Goal: Information Seeking & Learning: Check status

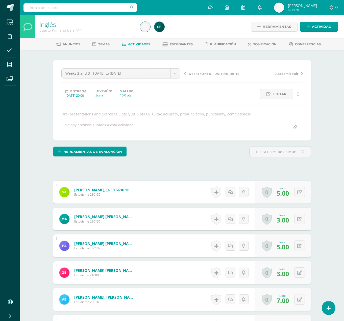
click at [202, 72] on span "Weeks 4 and 5 - [DATE] to [DATE]" at bounding box center [214, 73] width 50 height 5
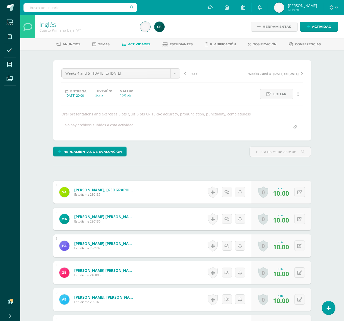
click at [187, 73] on link "iRead" at bounding box center [213, 73] width 59 height 5
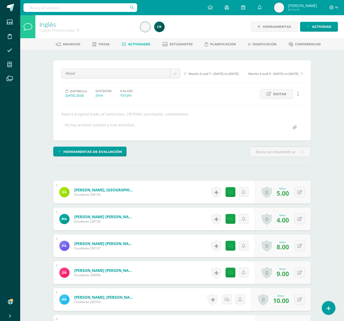
click at [200, 71] on link "Weeks 6 and 7 - [DATE] to [DATE]" at bounding box center [213, 73] width 59 height 5
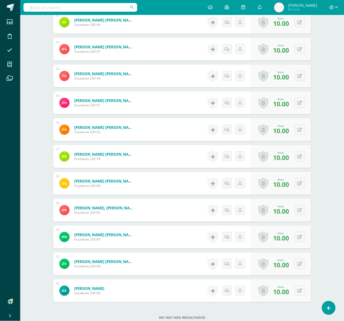
scroll to position [468, 0]
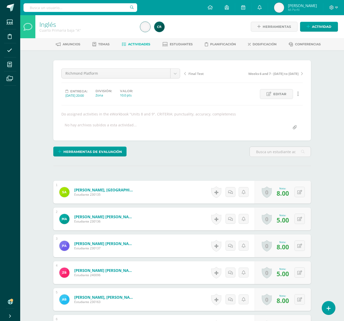
click at [191, 71] on link "Final Test" at bounding box center [213, 73] width 59 height 5
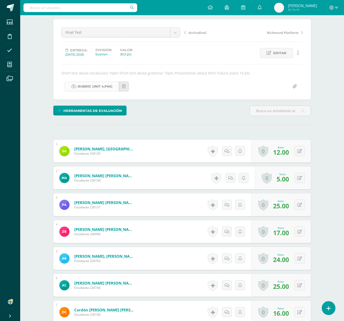
scroll to position [38, 0]
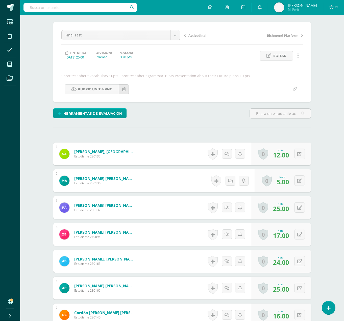
click at [193, 37] on span "Attitudinal" at bounding box center [198, 35] width 18 height 5
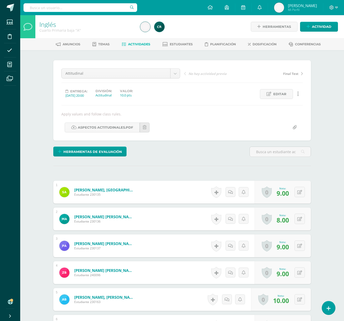
click at [295, 71] on link "Final Test" at bounding box center [273, 73] width 59 height 5
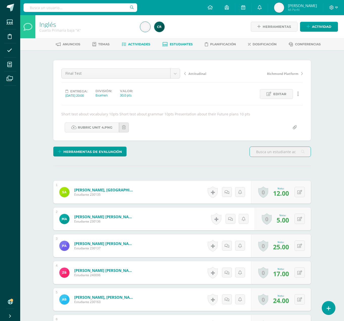
click at [180, 45] on span "Estudiantes" at bounding box center [181, 44] width 23 height 4
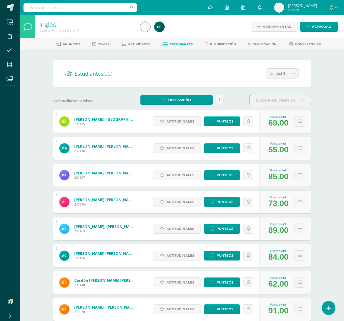
click at [12, 67] on icon at bounding box center [9, 64] width 5 height 5
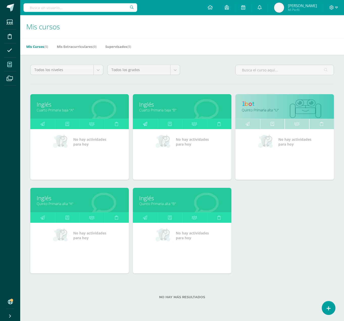
click at [146, 119] on icon at bounding box center [145, 124] width 4 height 10
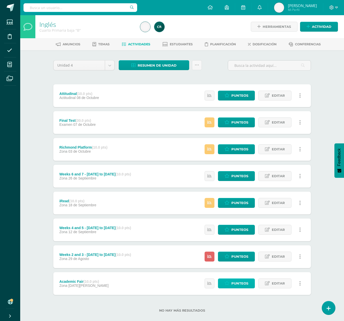
click at [233, 278] on span "Punteos" at bounding box center [240, 282] width 17 height 9
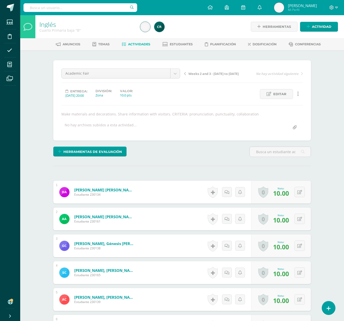
click at [214, 72] on span "Weeks 2 and 3 - [DATE] to [DATE]" at bounding box center [214, 73] width 50 height 5
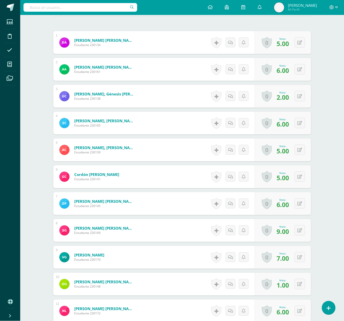
scroll to position [150, 0]
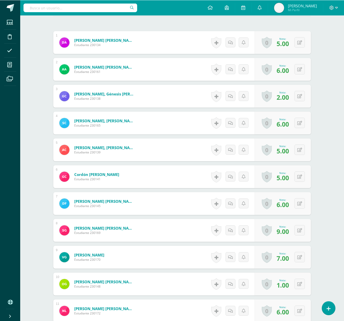
click at [35, 204] on div "Inglés Cuarto Primaria baja "B" Herramientas Detalle de asistencias Actividad A…" at bounding box center [182, 270] width 324 height 809
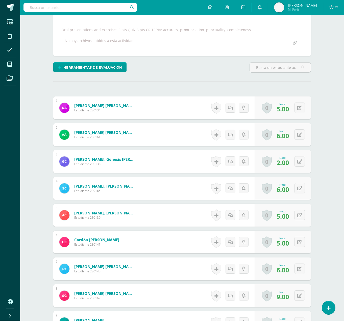
scroll to position [0, 0]
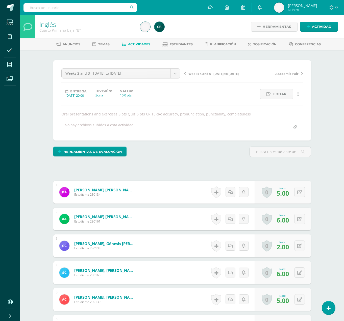
click at [201, 73] on span "Weeks 4 and 5 - [DATE] to [DATE]" at bounding box center [214, 73] width 50 height 5
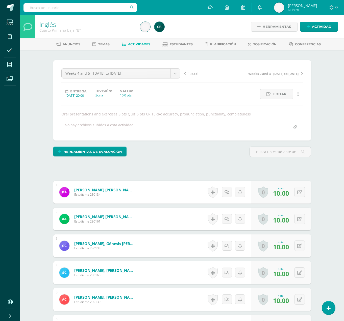
click at [191, 73] on span "iRead" at bounding box center [193, 73] width 9 height 5
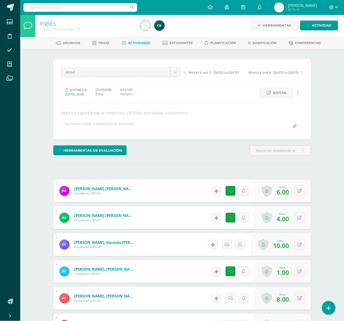
scroll to position [2, 0]
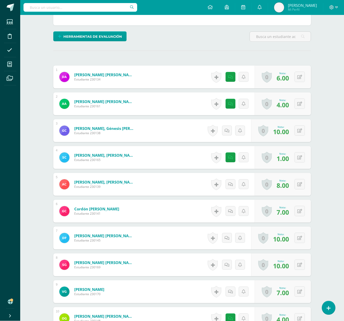
scroll to position [0, 0]
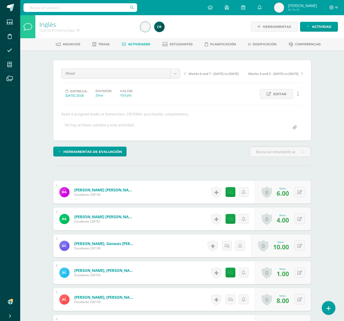
click at [204, 72] on span "Weeks 6 and 7 - [DATE] to [DATE]" at bounding box center [214, 73] width 50 height 5
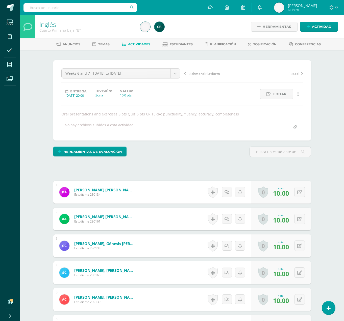
scroll to position [1, 0]
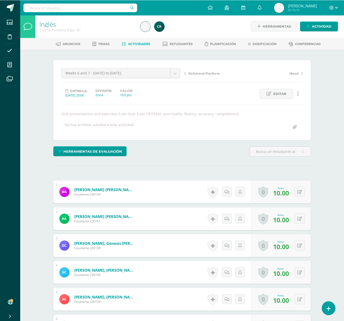
click at [39, 224] on div "Inglés Cuarto Primaria baja "B" Herramientas Detalle de asistencias Actividad A…" at bounding box center [182, 257] width 324 height 485
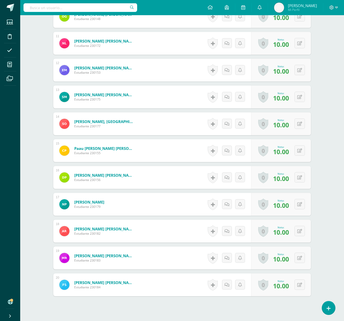
scroll to position [0, 0]
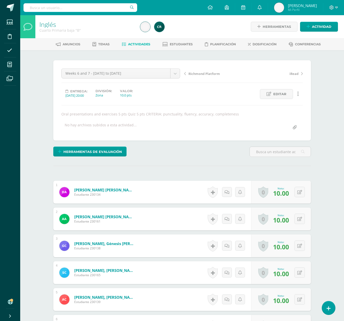
click at [212, 73] on span "Richmond Platform" at bounding box center [205, 73] width 32 height 5
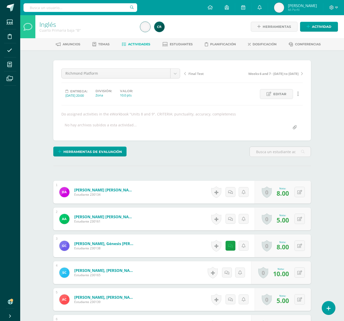
click at [192, 73] on span "Final Test" at bounding box center [196, 73] width 15 height 5
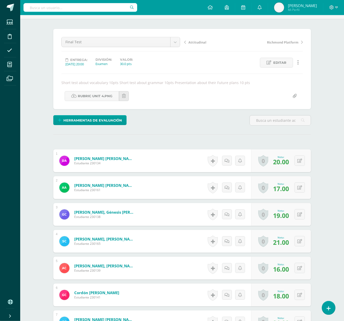
scroll to position [26, 0]
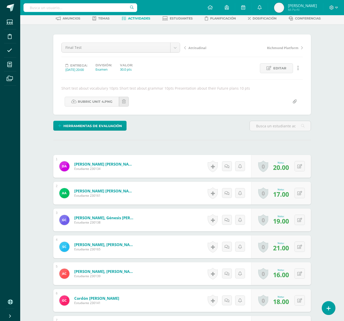
click at [195, 46] on link "Attitudinal" at bounding box center [213, 47] width 59 height 5
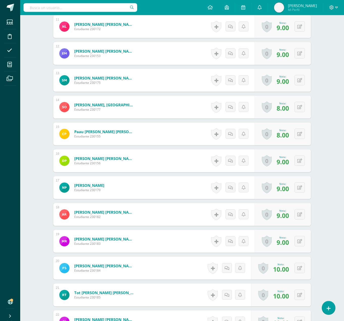
scroll to position [434, 0]
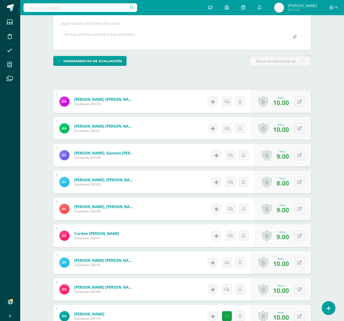
scroll to position [0, 0]
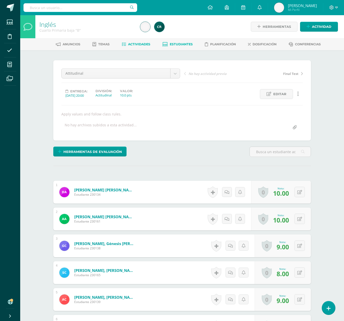
click at [178, 47] on link "Estudiantes" at bounding box center [178, 44] width 30 height 8
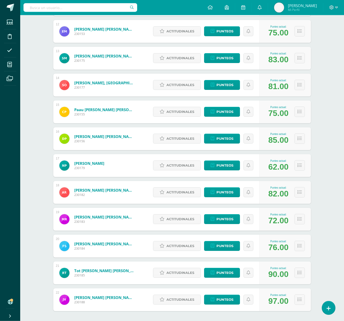
scroll to position [384, 0]
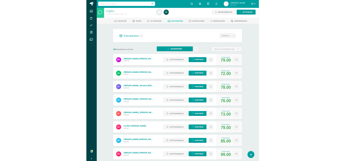
scroll to position [0, 0]
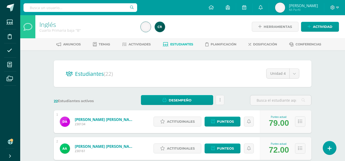
click at [8, 39] on icon at bounding box center [10, 36] width 4 height 5
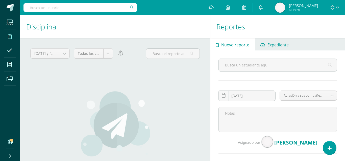
click at [277, 41] on span "Expediente" at bounding box center [278, 45] width 21 height 12
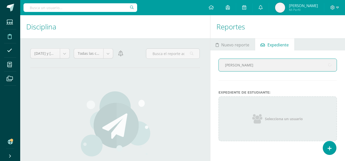
type input "barri"
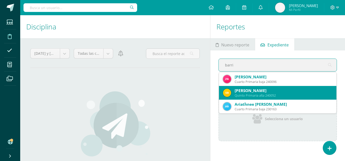
click at [267, 93] on div "Quinto Primaria alta 240052" at bounding box center [284, 95] width 98 height 4
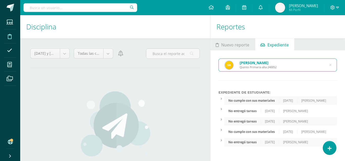
click at [331, 65] on icon at bounding box center [331, 64] width 2 height 13
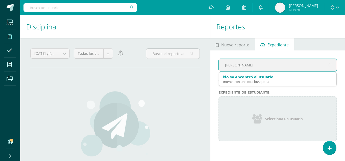
type input "[PERSON_NAME]"
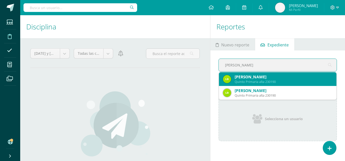
click at [291, 82] on div "Quinto Primaria alta 230190" at bounding box center [284, 81] width 98 height 4
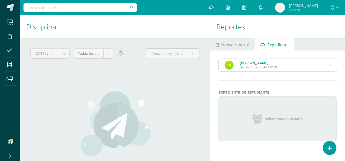
click at [304, 64] on div "[PERSON_NAME] Primaria alta 230190" at bounding box center [278, 65] width 118 height 12
click at [267, 64] on div "[PERSON_NAME]" at bounding box center [258, 62] width 37 height 5
click at [331, 65] on icon at bounding box center [330, 64] width 11 height 11
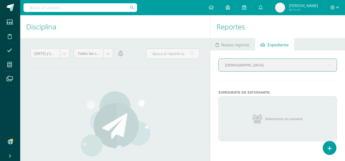
type input "[PERSON_NAME]"
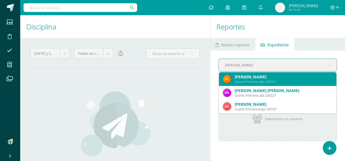
click at [302, 76] on div "[PERSON_NAME]" at bounding box center [284, 76] width 98 height 5
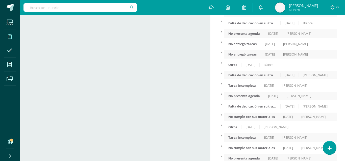
scroll to position [359, 0]
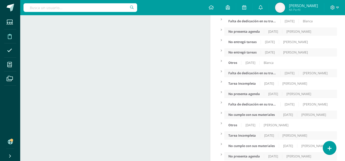
click at [221, 59] on icon at bounding box center [221, 60] width 1 height 3
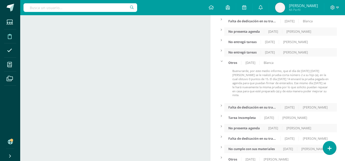
click at [221, 58] on div at bounding box center [222, 60] width 6 height 4
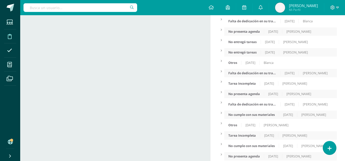
click at [221, 121] on div at bounding box center [222, 123] width 6 height 4
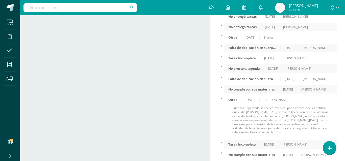
scroll to position [393, 0]
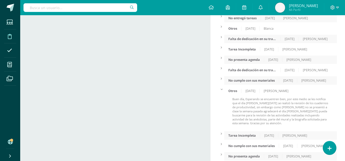
click at [221, 88] on icon at bounding box center [221, 88] width 3 height 1
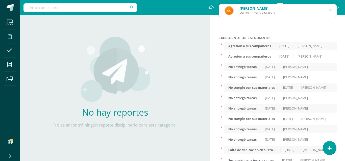
scroll to position [54, 0]
click at [220, 42] on div at bounding box center [222, 44] width 6 height 4
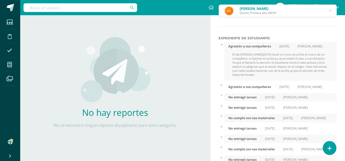
click at [220, 42] on div at bounding box center [222, 44] width 6 height 4
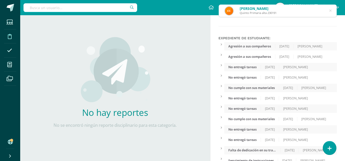
click at [221, 53] on icon at bounding box center [221, 54] width 1 height 3
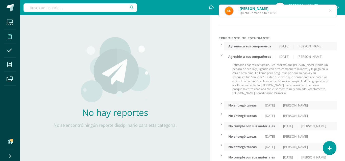
click at [221, 54] on icon at bounding box center [221, 54] width 3 height 1
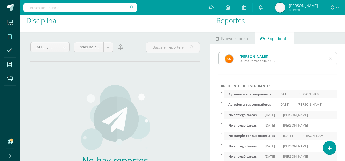
scroll to position [0, 0]
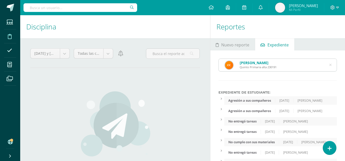
click at [330, 63] on icon at bounding box center [330, 64] width 11 height 11
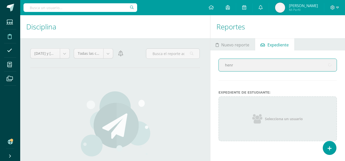
type input "[PERSON_NAME]"
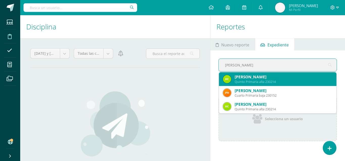
click at [308, 79] on div "[PERSON_NAME]" at bounding box center [284, 76] width 98 height 5
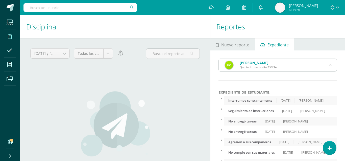
click at [330, 63] on icon at bounding box center [331, 64] width 2 height 13
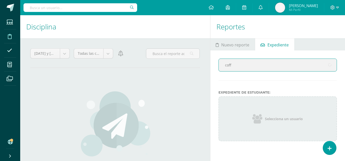
type input "[PERSON_NAME]"
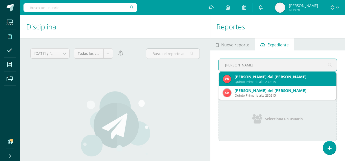
click at [311, 84] on div "[PERSON_NAME] del [PERSON_NAME] Primaria alta 230215" at bounding box center [278, 79] width 110 height 14
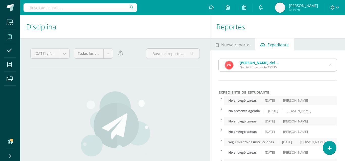
click at [331, 65] on icon at bounding box center [331, 64] width 2 height 13
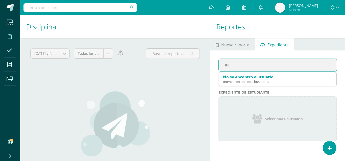
type input "[PERSON_NAME]"
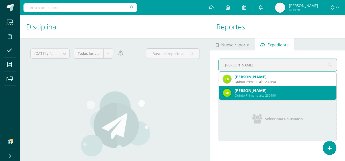
click at [306, 93] on div "[PERSON_NAME]" at bounding box center [284, 90] width 98 height 5
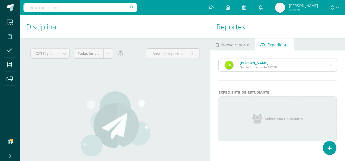
click at [330, 65] on icon at bounding box center [331, 64] width 2 height 13
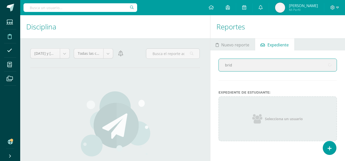
type input "bridg"
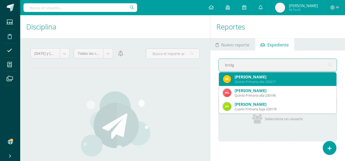
click at [311, 77] on div "[PERSON_NAME]" at bounding box center [284, 76] width 98 height 5
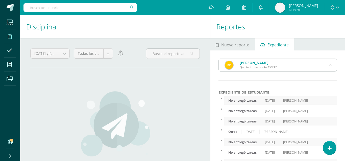
click at [329, 65] on div "[PERSON_NAME] Quinto Primaria alta 230217" at bounding box center [278, 65] width 118 height 12
click at [330, 65] on div "[PERSON_NAME] Quinto Primaria alta 230217" at bounding box center [278, 65] width 118 height 12
click at [331, 65] on icon at bounding box center [331, 64] width 2 height 13
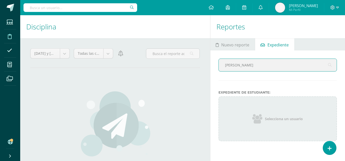
type input "[PERSON_NAME]"
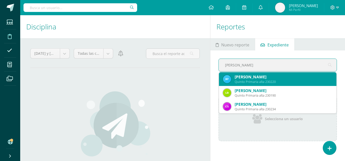
click at [306, 80] on div "Quinto Primaria alta 230220" at bounding box center [284, 81] width 98 height 4
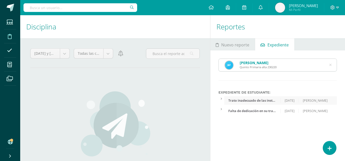
click at [331, 64] on icon at bounding box center [331, 64] width 2 height 13
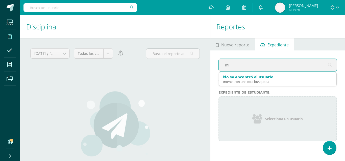
type input "m"
type input "yor"
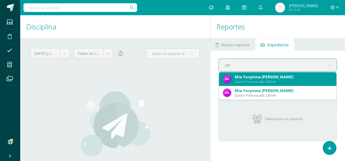
click at [307, 79] on div "Mía Yoryinna [PERSON_NAME]" at bounding box center [284, 76] width 98 height 5
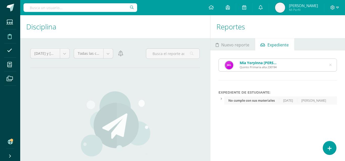
click at [330, 64] on icon at bounding box center [331, 64] width 2 height 13
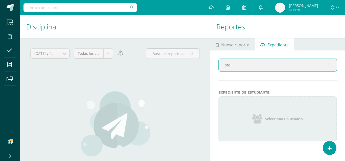
type input "stew"
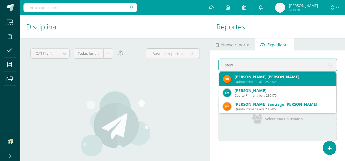
click at [301, 79] on div "[PERSON_NAME] [PERSON_NAME]" at bounding box center [284, 76] width 98 height 5
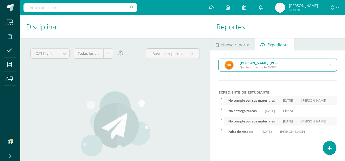
click at [222, 128] on icon at bounding box center [221, 129] width 1 height 3
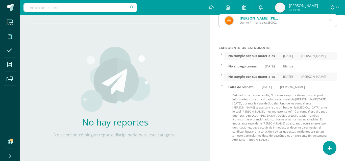
scroll to position [50, 0]
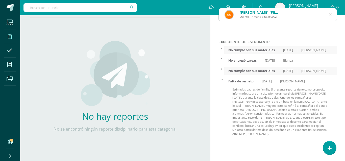
click at [222, 79] on icon at bounding box center [221, 79] width 3 height 1
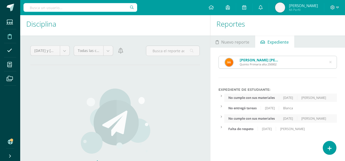
scroll to position [0, 0]
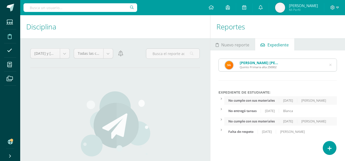
click at [331, 64] on icon at bounding box center [331, 64] width 2 height 13
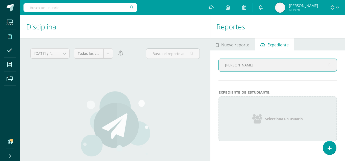
type input "[PERSON_NAME]"
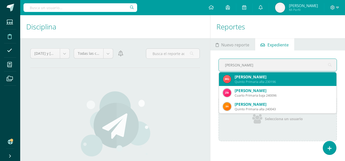
click at [303, 78] on div "[PERSON_NAME]" at bounding box center [284, 76] width 98 height 5
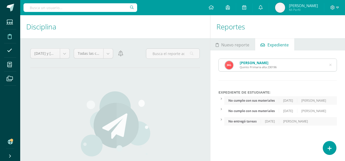
click at [330, 64] on icon at bounding box center [330, 65] width 13 height 2
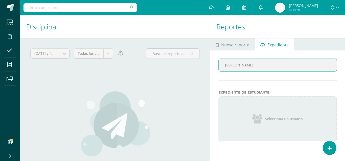
type input "[PERSON_NAME]"
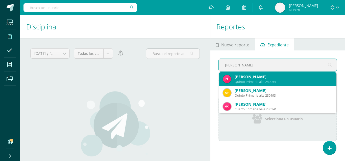
click at [305, 78] on div "[PERSON_NAME]" at bounding box center [284, 76] width 98 height 5
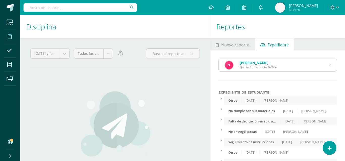
click at [330, 65] on icon at bounding box center [331, 64] width 2 height 13
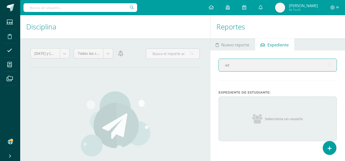
type input "ada"
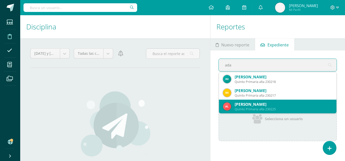
click at [278, 108] on div "Quinto Primaria alta 230225" at bounding box center [284, 109] width 98 height 4
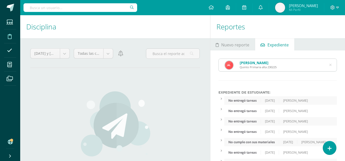
click at [330, 64] on icon at bounding box center [331, 64] width 2 height 13
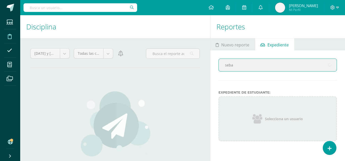
type input "sebas"
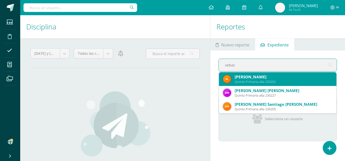
click at [303, 76] on div "[PERSON_NAME]" at bounding box center [284, 76] width 98 height 5
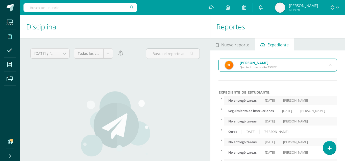
click at [331, 63] on icon at bounding box center [330, 64] width 11 height 11
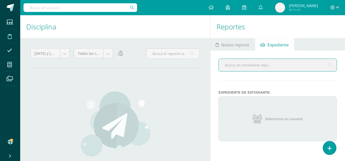
type input "e"
type input "dere"
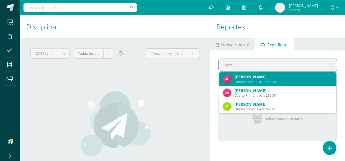
click at [296, 76] on div "[PERSON_NAME]" at bounding box center [284, 76] width 98 height 5
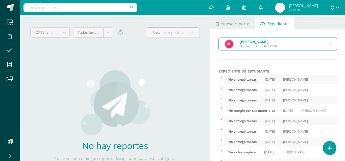
scroll to position [16, 0]
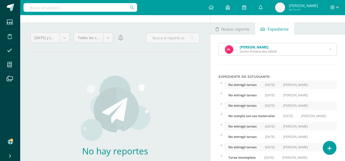
click at [330, 50] on icon at bounding box center [331, 49] width 2 height 13
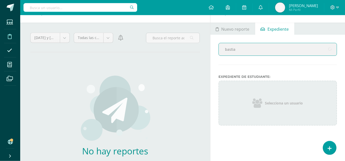
type input "[PERSON_NAME]"
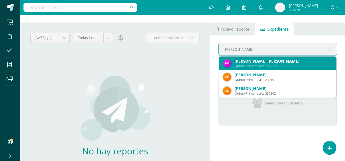
click at [278, 63] on div "[PERSON_NAME] [PERSON_NAME]" at bounding box center [284, 60] width 98 height 5
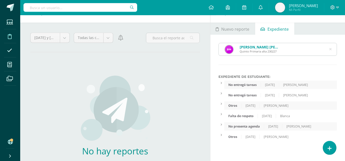
click at [331, 49] on icon at bounding box center [331, 49] width 2 height 13
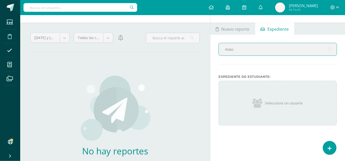
type input "mosca"
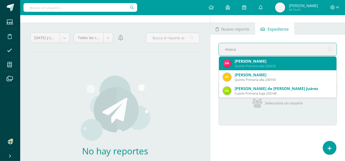
click at [287, 61] on div "[PERSON_NAME]" at bounding box center [284, 60] width 98 height 5
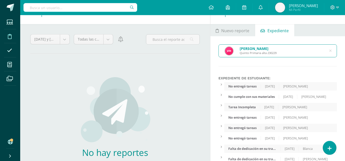
scroll to position [14, 0]
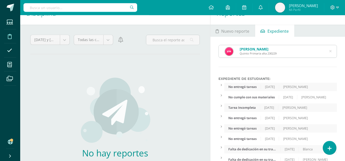
click at [329, 51] on div "[PERSON_NAME] de [PERSON_NAME] Primaria alta 230229" at bounding box center [278, 51] width 118 height 12
click at [331, 52] on icon at bounding box center [330, 51] width 13 height 2
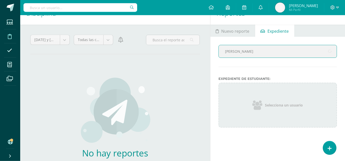
type input "[PERSON_NAME]"
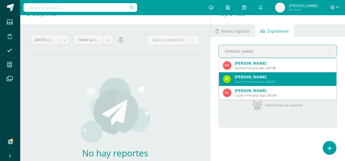
click at [316, 79] on div "[PERSON_NAME]" at bounding box center [284, 76] width 98 height 5
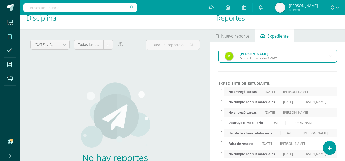
scroll to position [0, 0]
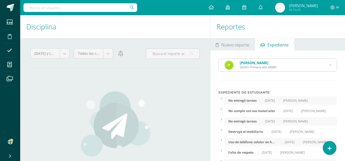
click at [331, 64] on icon at bounding box center [330, 64] width 11 height 11
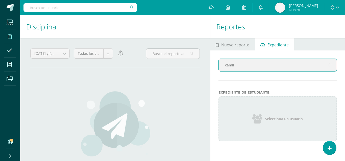
type input "camila"
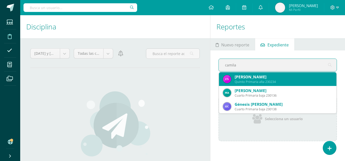
click at [269, 75] on div "[PERSON_NAME]" at bounding box center [284, 76] width 98 height 5
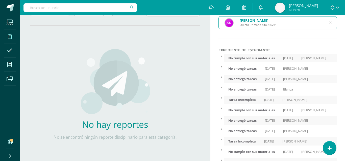
scroll to position [50, 0]
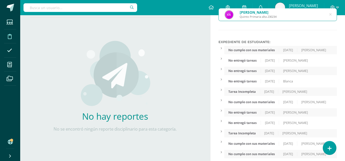
click at [332, 14] on div "[PERSON_NAME] Primaria alta 230234" at bounding box center [278, 14] width 118 height 12
click at [331, 14] on icon at bounding box center [330, 14] width 11 height 11
